Goal: Task Accomplishment & Management: Manage account settings

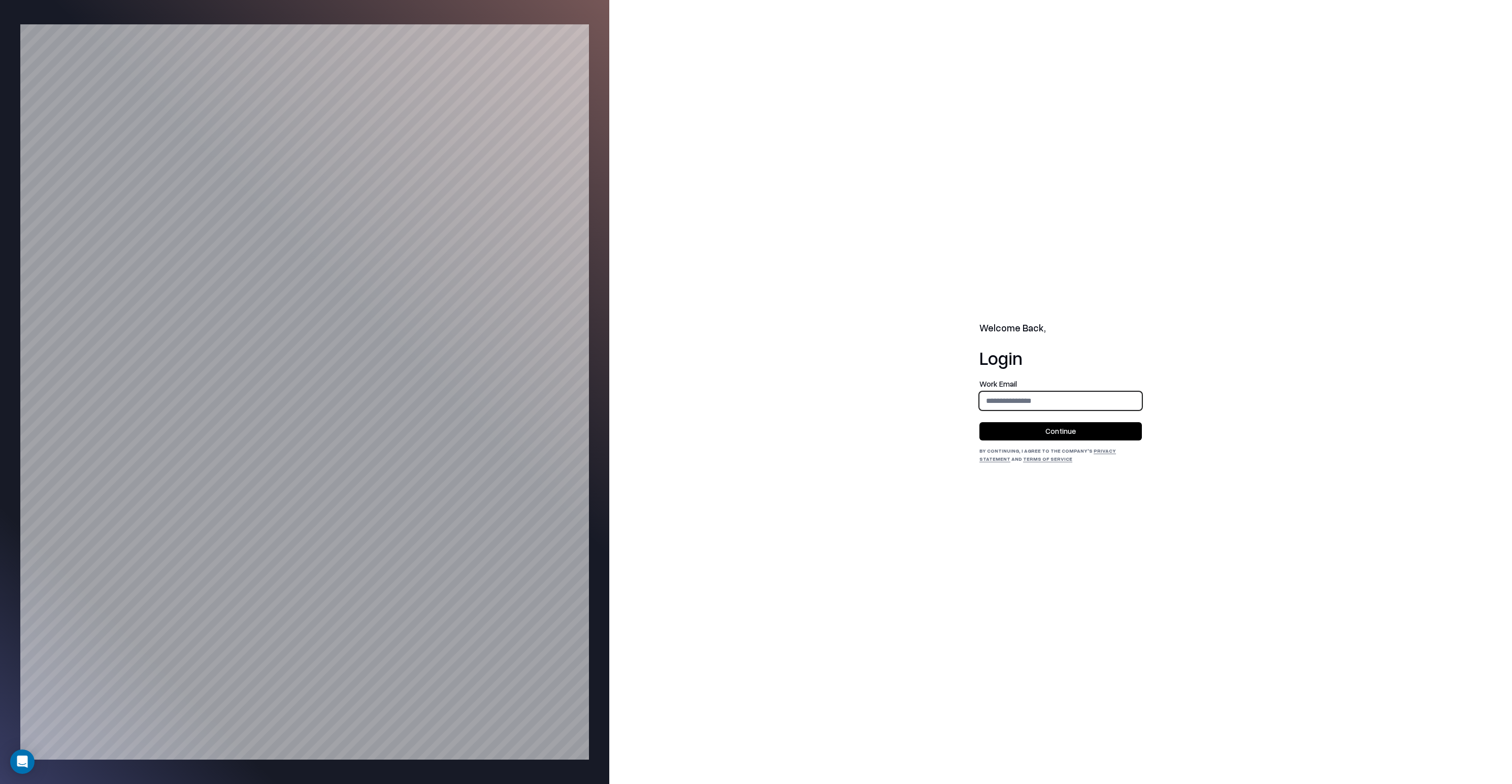
click at [1025, 401] on input "email" at bounding box center [1060, 401] width 162 height 19
type input "**********"
click at [1036, 429] on button "Continue" at bounding box center [1060, 432] width 162 height 18
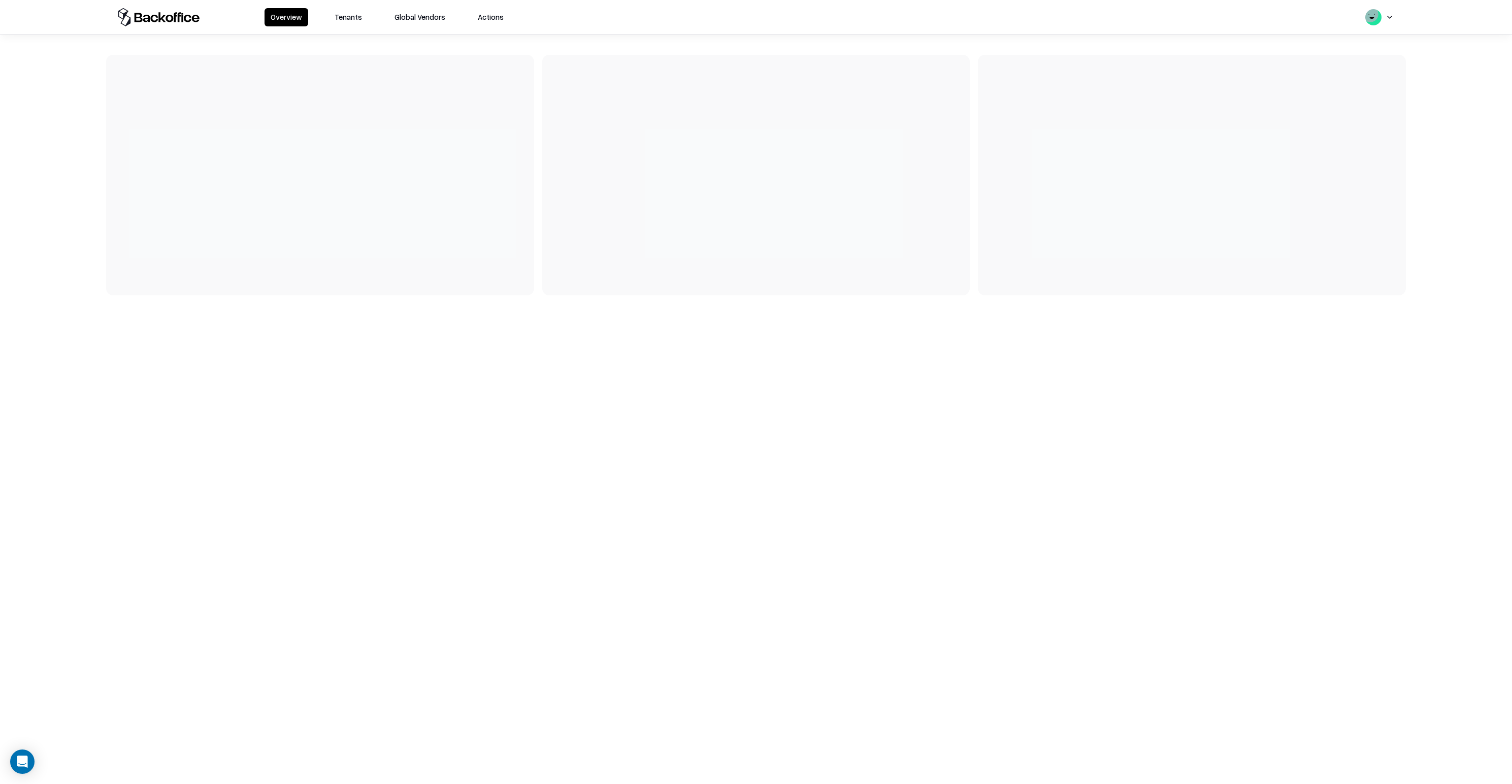
click at [357, 14] on button "Tenants" at bounding box center [348, 17] width 39 height 18
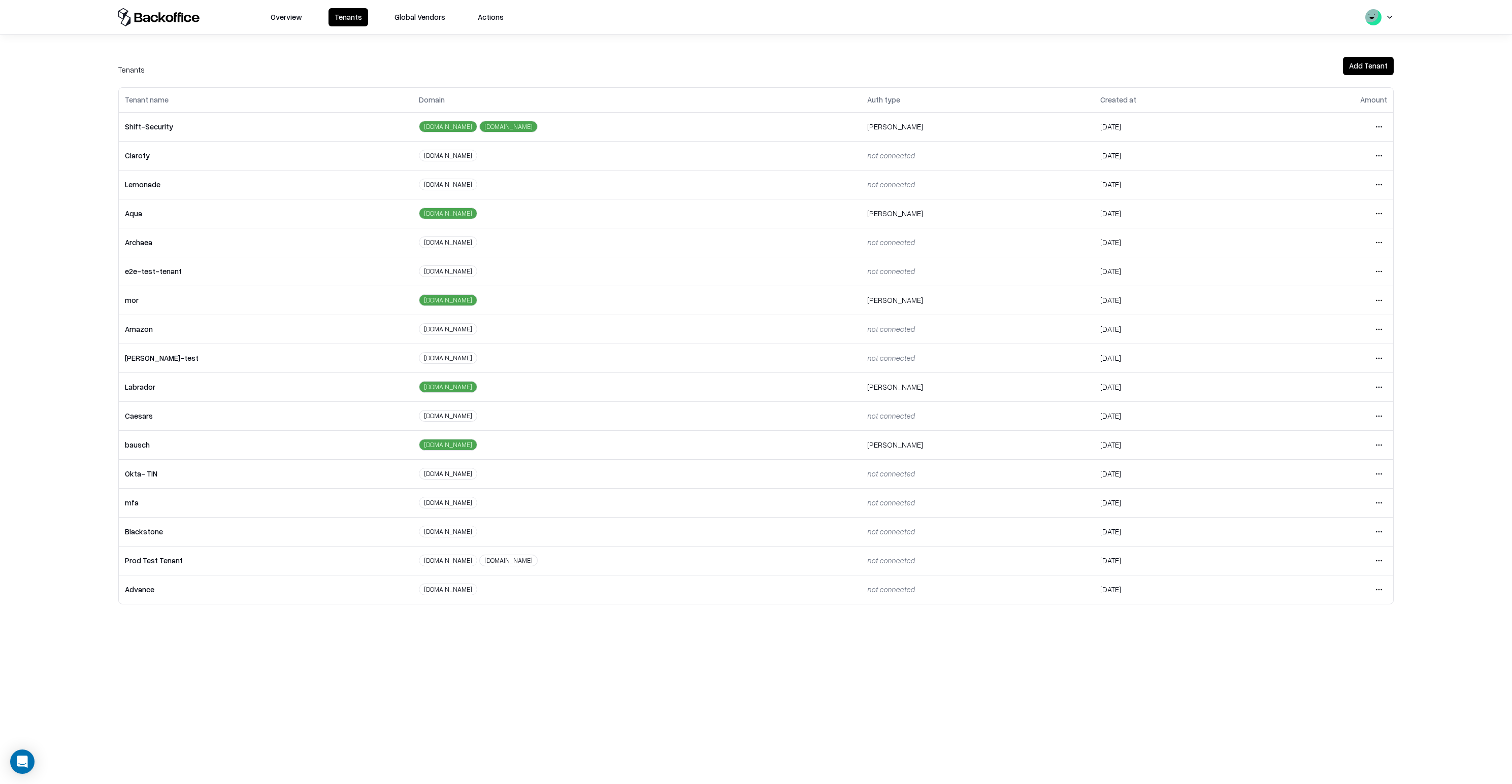
click at [1382, 389] on html "Overview Tenants Global Vendors Actions Tenants Add Tenant Tenant name Domain A…" at bounding box center [756, 392] width 1512 height 784
click at [1306, 471] on div "Login to tenant" at bounding box center [1336, 472] width 109 height 20
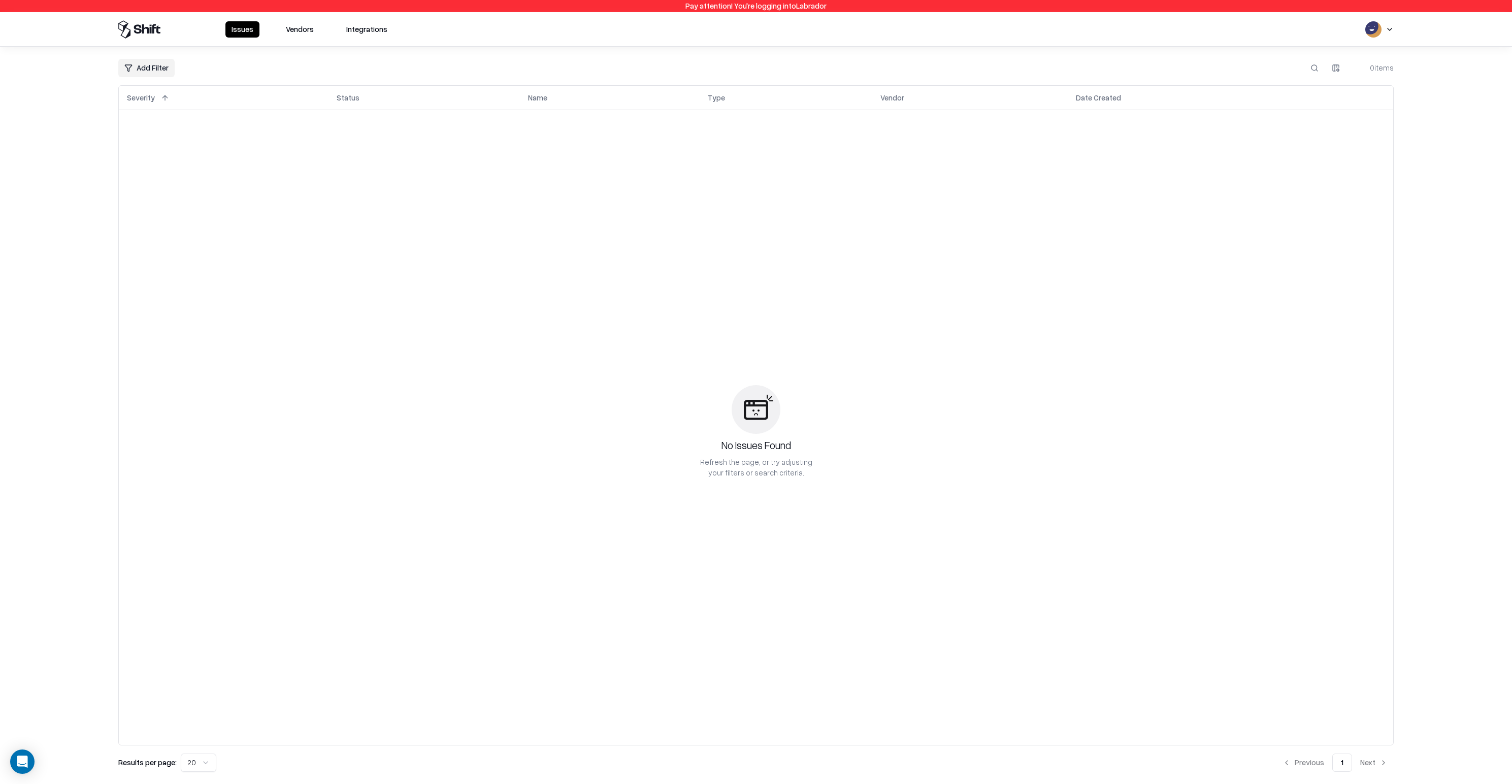
click at [309, 31] on button "Vendors" at bounding box center [300, 29] width 40 height 16
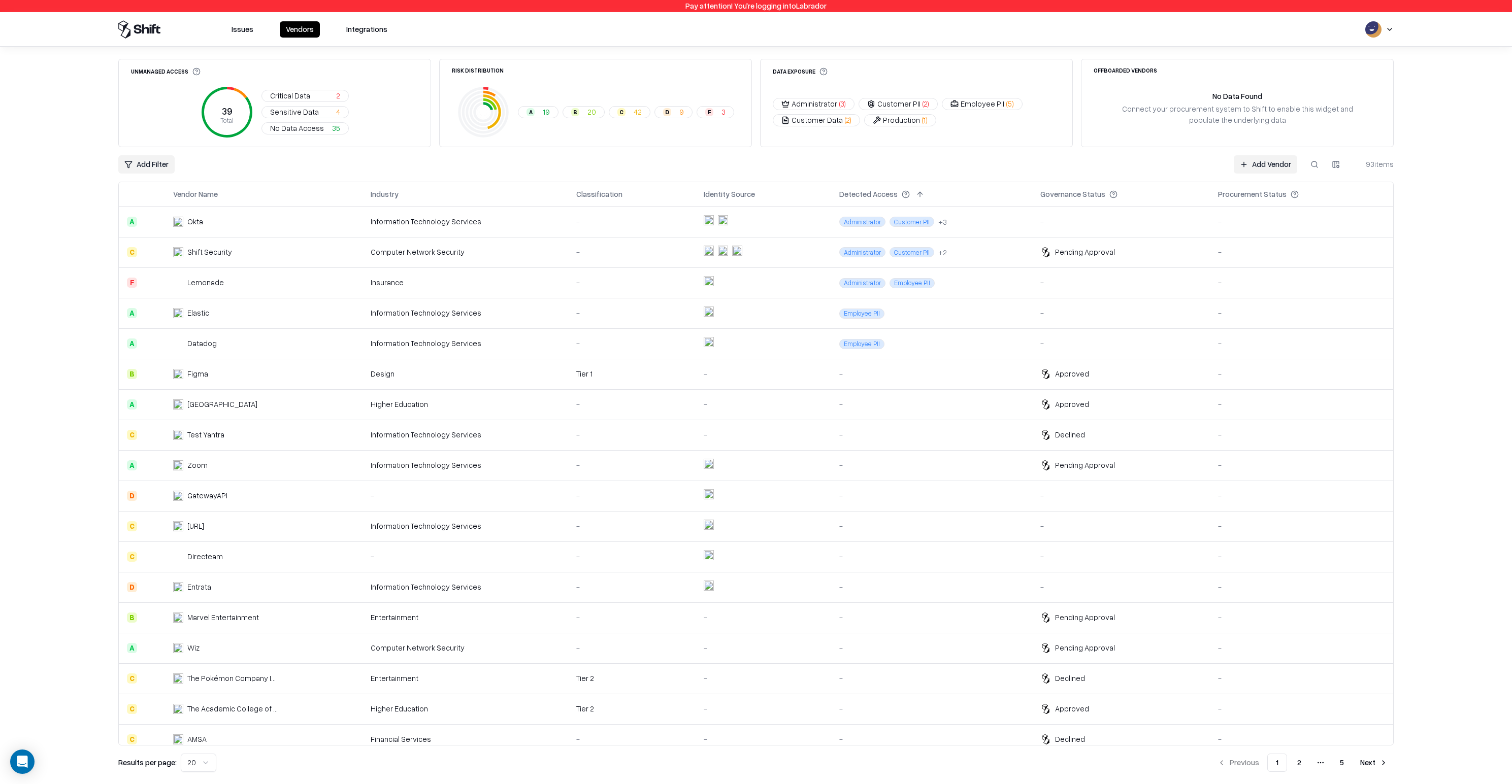
click at [1262, 160] on link "Add Vendor" at bounding box center [1265, 165] width 64 height 18
click at [1060, 461] on div "Pending Approval" at bounding box center [1085, 465] width 60 height 11
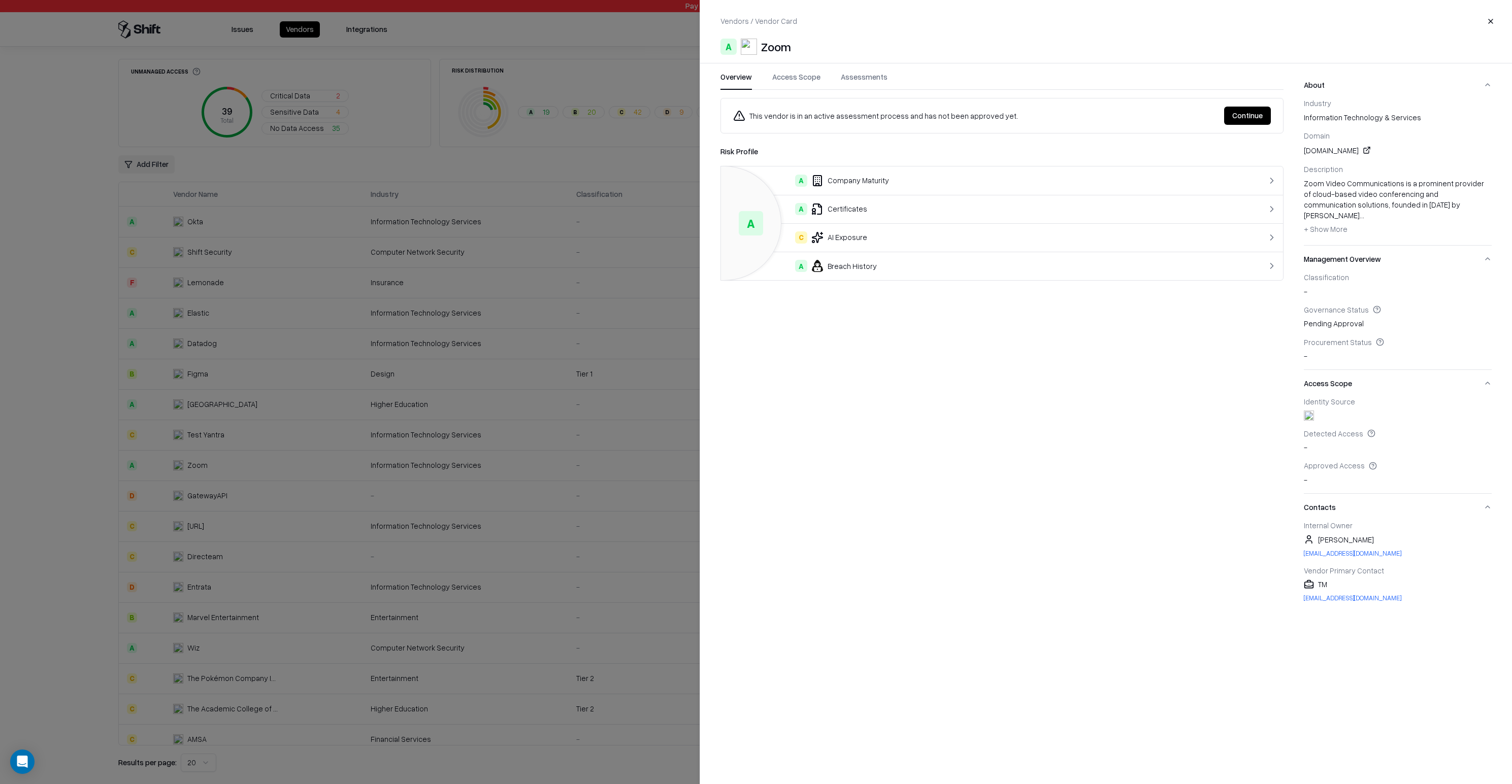
click at [1254, 113] on button "Continue" at bounding box center [1248, 115] width 47 height 18
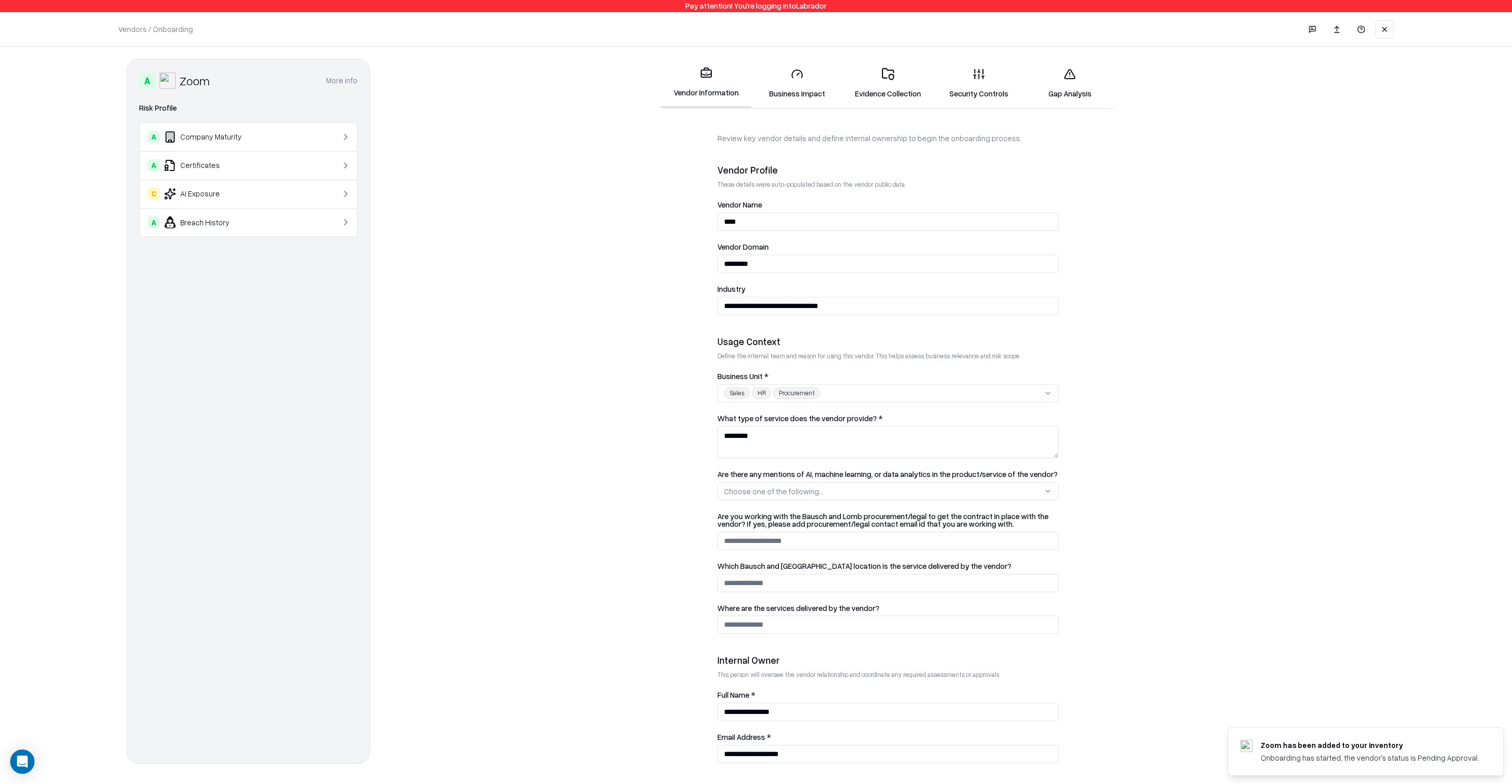
click at [996, 87] on link "Security Controls" at bounding box center [979, 83] width 91 height 47
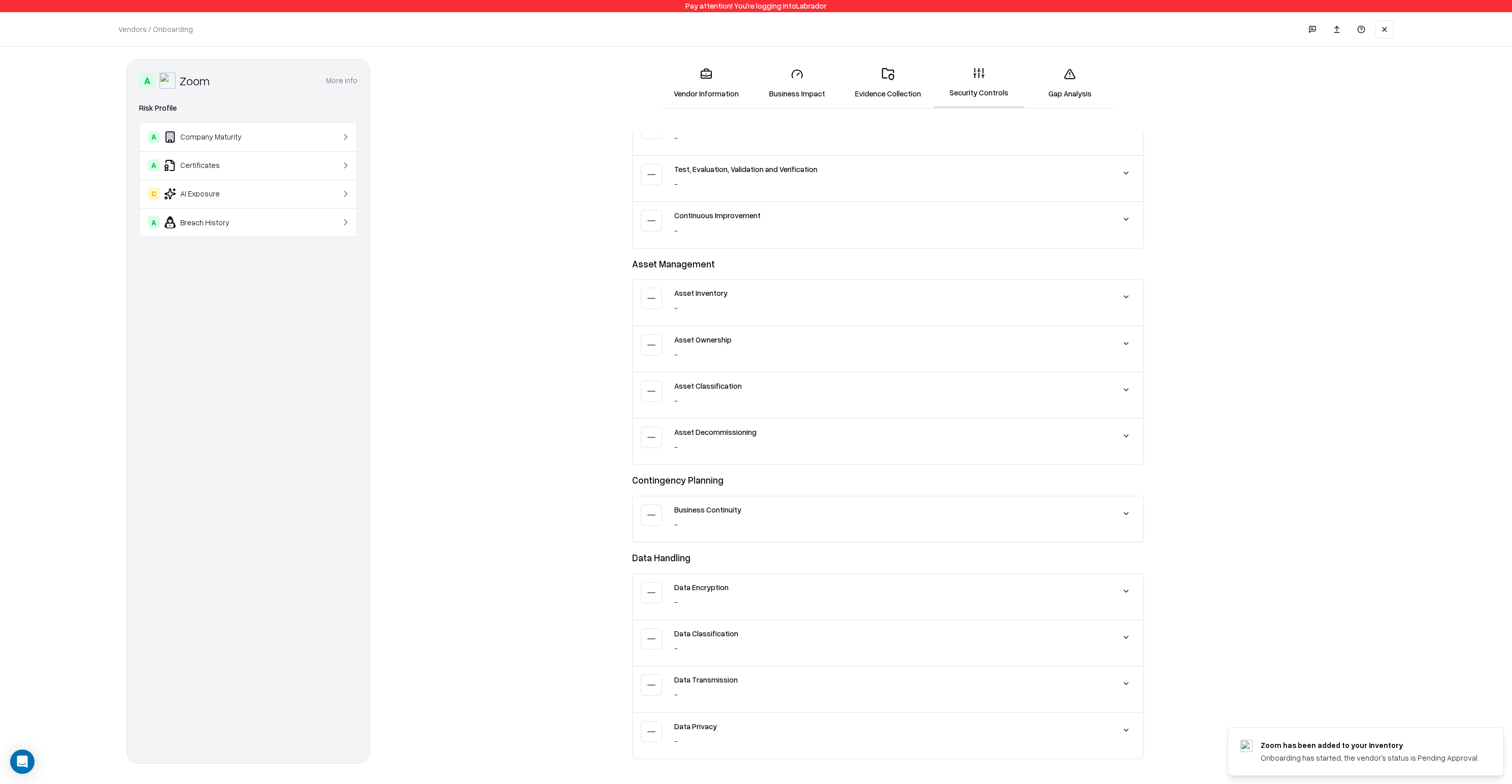
scroll to position [408, 0]
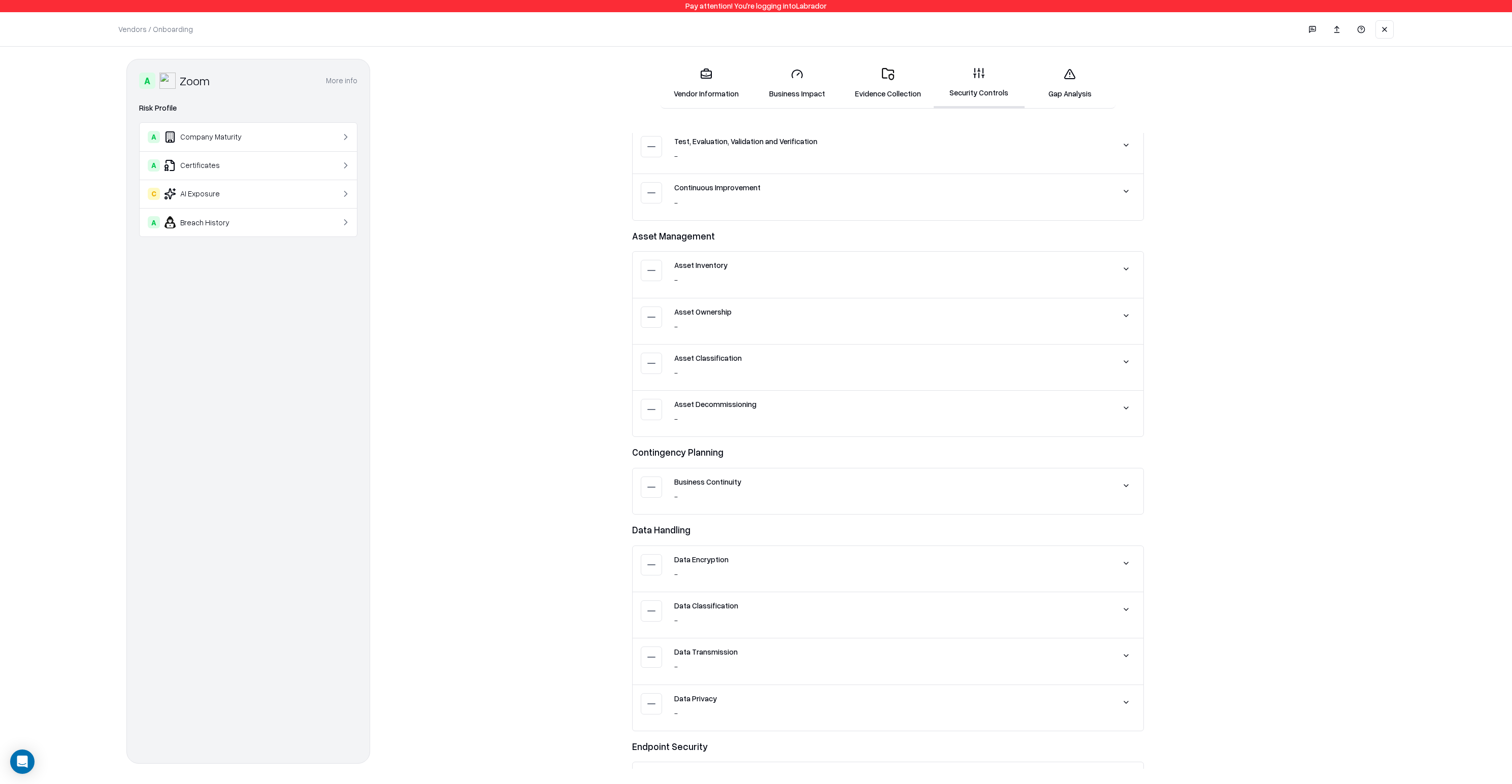
click at [135, 27] on p "Vendors / Onboarding" at bounding box center [156, 29] width 74 height 11
click at [1382, 25] on button at bounding box center [1384, 30] width 18 height 18
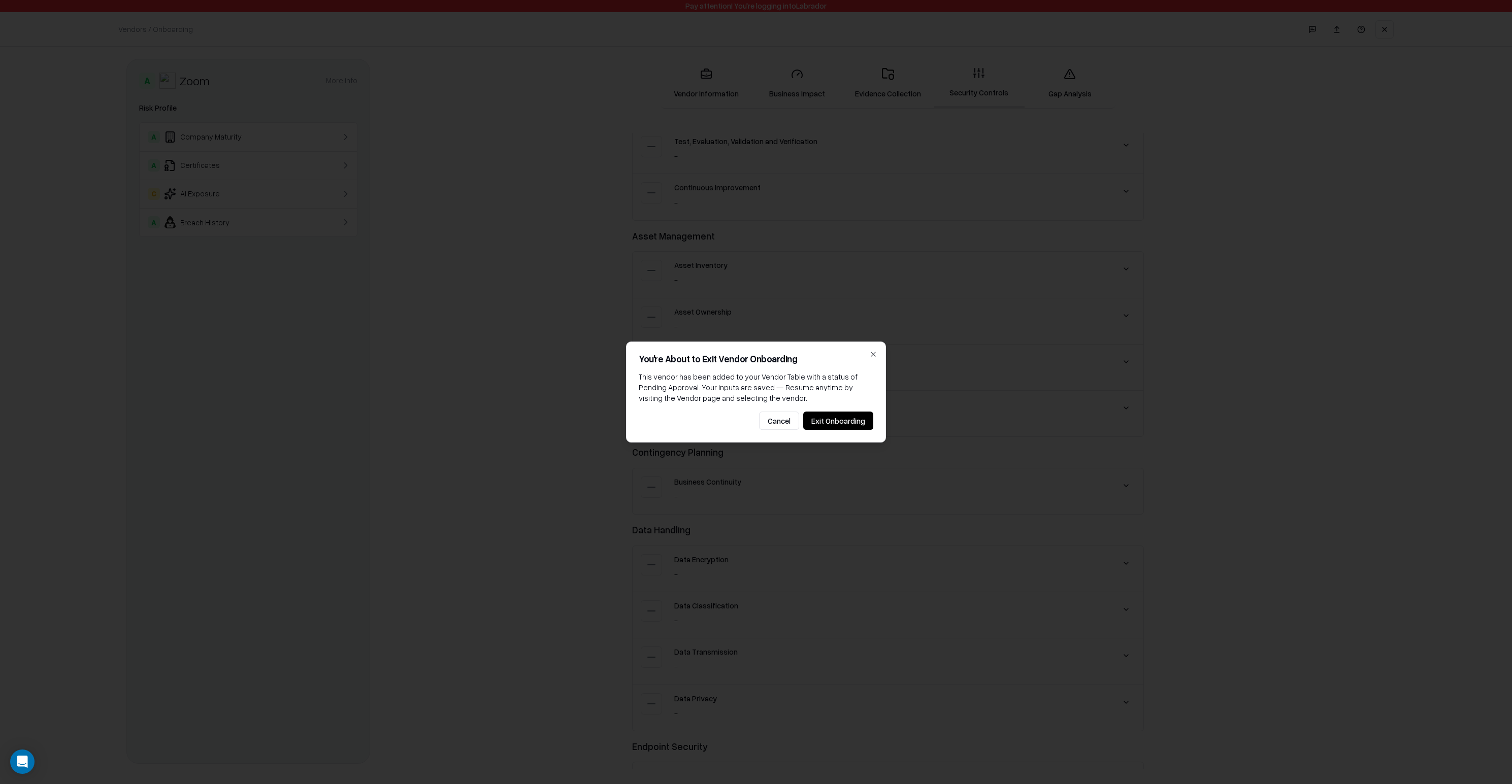
click at [846, 420] on button "Exit Onboarding" at bounding box center [838, 420] width 70 height 18
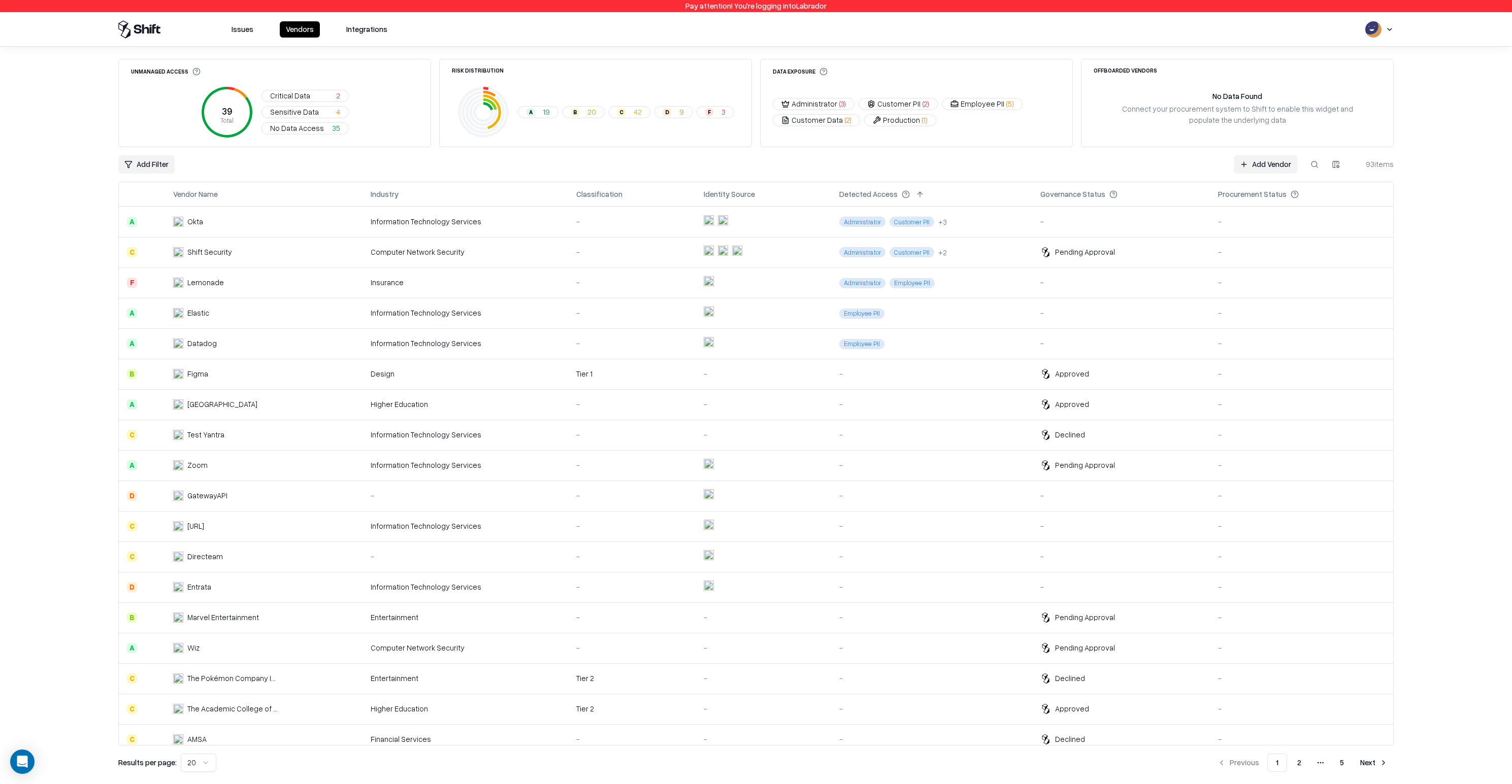
click at [557, 211] on td "Information Technology Services" at bounding box center [465, 222] width 206 height 30
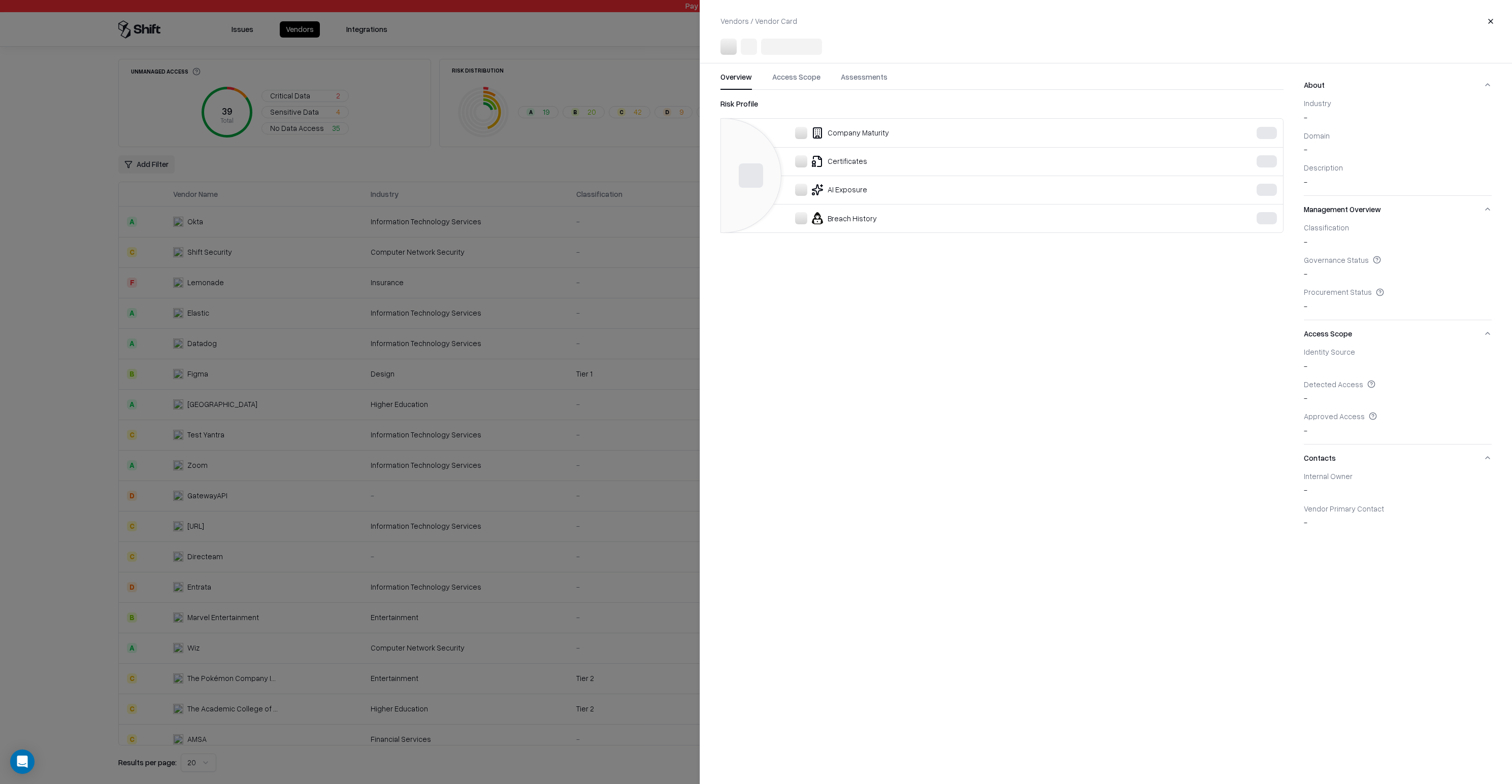
click at [395, 116] on div at bounding box center [756, 392] width 1512 height 784
